Goal: Task Accomplishment & Management: Use online tool/utility

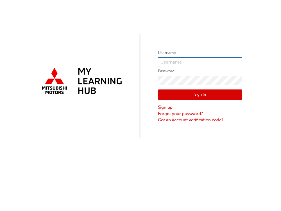
type input "[EMAIL_ADDRESS][DOMAIN_NAME]"
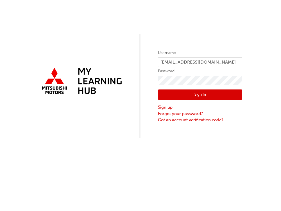
click at [210, 94] on button "Sign In" at bounding box center [200, 94] width 84 height 11
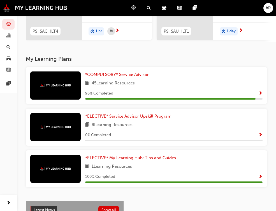
scroll to position [125, 0]
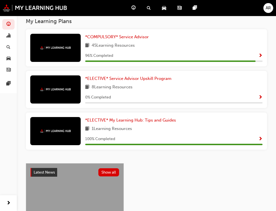
click at [0, 0] on span "Dashboard" at bounding box center [0, 0] width 0 height 0
click at [259, 55] on span "Show Progress" at bounding box center [261, 55] width 4 height 5
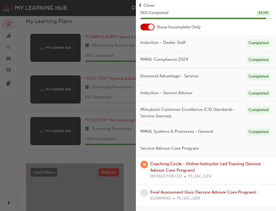
scroll to position [51, 0]
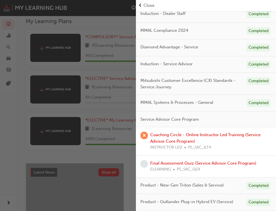
click at [191, 137] on div "Coaching Circle - Online Instructor Led Training (Service Advisor Core Program)…" at bounding box center [211, 140] width 122 height 19
click at [175, 140] on link "Coaching Circle - Online Instructor Led Training (Service Advisor Core Program)" at bounding box center [205, 138] width 111 height 12
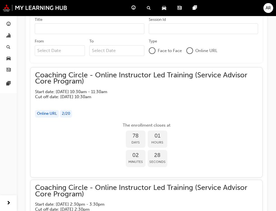
scroll to position [400, 0]
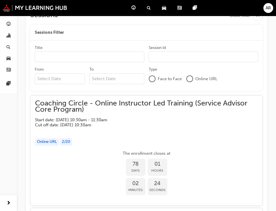
click at [113, 112] on span "Coaching Circle - Online Instructor Led Training (Service Advisor Core Program)" at bounding box center [146, 106] width 223 height 13
click at [191, 79] on div at bounding box center [190, 79] width 6 height 6
click at [121, 60] on input "Title" at bounding box center [90, 57] width 110 height 11
click at [159, 57] on input "Session Id" at bounding box center [204, 57] width 110 height 11
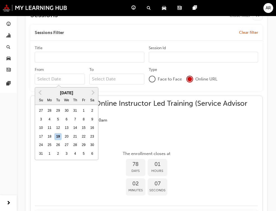
click at [81, 80] on input "From Previous Month Next Month [DATE] Su Mo Tu We Th Fr Sa 27 28 29 30 31 1 2 3…" at bounding box center [60, 79] width 50 height 11
click at [93, 91] on span "Next Month" at bounding box center [93, 92] width 0 height 6
click at [68, 119] on div "5" at bounding box center [66, 119] width 7 height 7
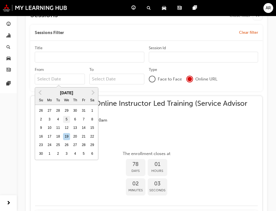
click at [68, 84] on input "From [DATE] Previous Month Next Month [DATE] Su Mo Tu We Th Fr Sa 26 27 28 29 3…" at bounding box center [60, 79] width 50 height 11
type input "[DATE]"
click at [154, 115] on div "Coaching Circle - Online Instructor Led Training (Service Advisor Core Program)…" at bounding box center [146, 113] width 223 height 27
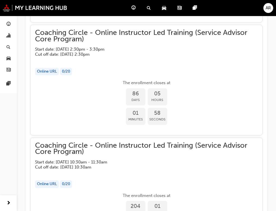
scroll to position [1189, 0]
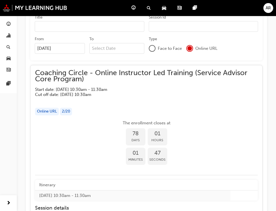
scroll to position [431, 0]
click at [128, 106] on div "Coaching Circle - Online Instructor Led Training (Service Advisor Core Program)…" at bounding box center [146, 92] width 223 height 45
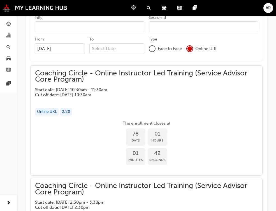
click at [125, 83] on span "Coaching Circle - Online Instructor Led Training (Service Advisor Core Program)" at bounding box center [146, 76] width 223 height 13
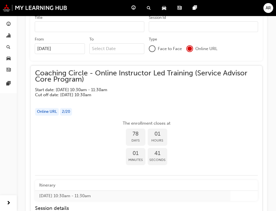
click at [125, 83] on span "Coaching Circle - Online Instructor Led Training (Service Advisor Core Program)" at bounding box center [146, 76] width 223 height 13
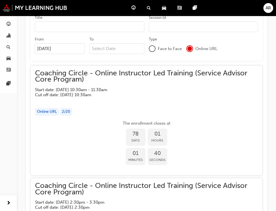
click at [125, 83] on span "Coaching Circle - Online Instructor Led Training (Service Advisor Core Program)" at bounding box center [146, 76] width 223 height 13
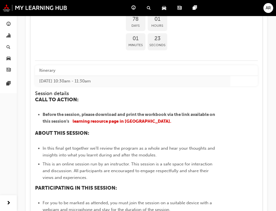
scroll to position [543, 0]
